Goal: Information Seeking & Learning: Learn about a topic

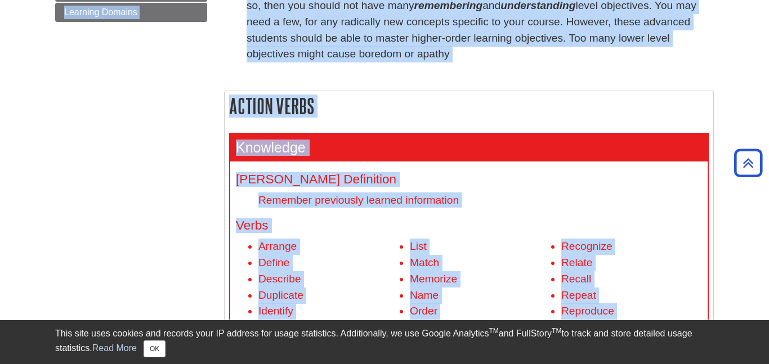
scroll to position [374, 0]
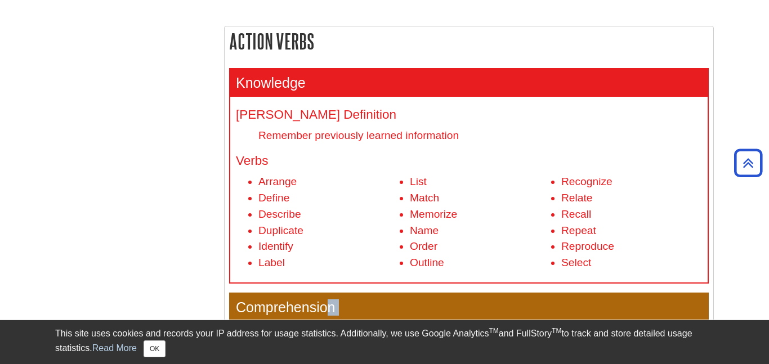
drag, startPoint x: 262, startPoint y: 145, endPoint x: 330, endPoint y: 287, distance: 157.3
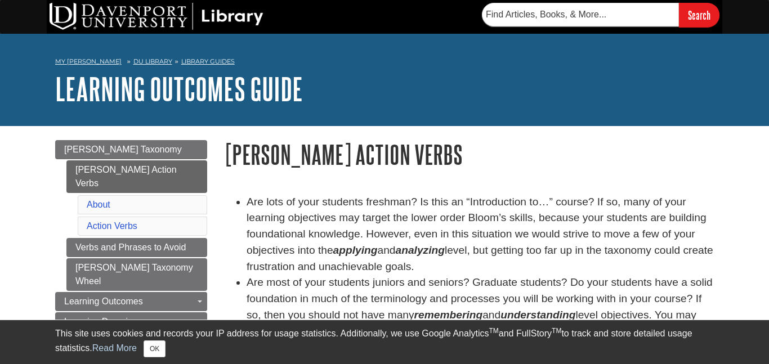
click at [301, 66] on nav "My [PERSON_NAME] DU Library Library Guides Learning Outcomes Guide Bloom's Acti…" at bounding box center [384, 63] width 658 height 18
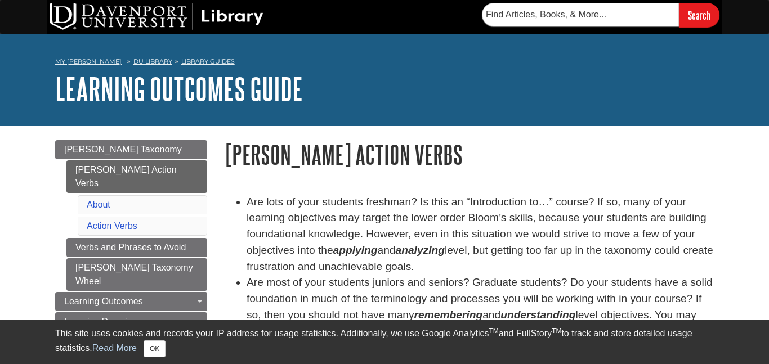
click at [301, 66] on nav "My [PERSON_NAME] DU Library Library Guides Learning Outcomes Guide Bloom's Acti…" at bounding box center [384, 63] width 658 height 18
drag, startPoint x: 209, startPoint y: 55, endPoint x: 283, endPoint y: -14, distance: 100.3
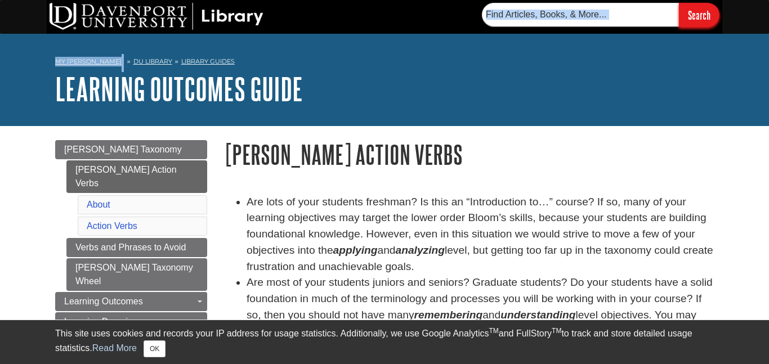
click at [693, 18] on input "Search" at bounding box center [699, 15] width 41 height 24
